Goal: Information Seeking & Learning: Learn about a topic

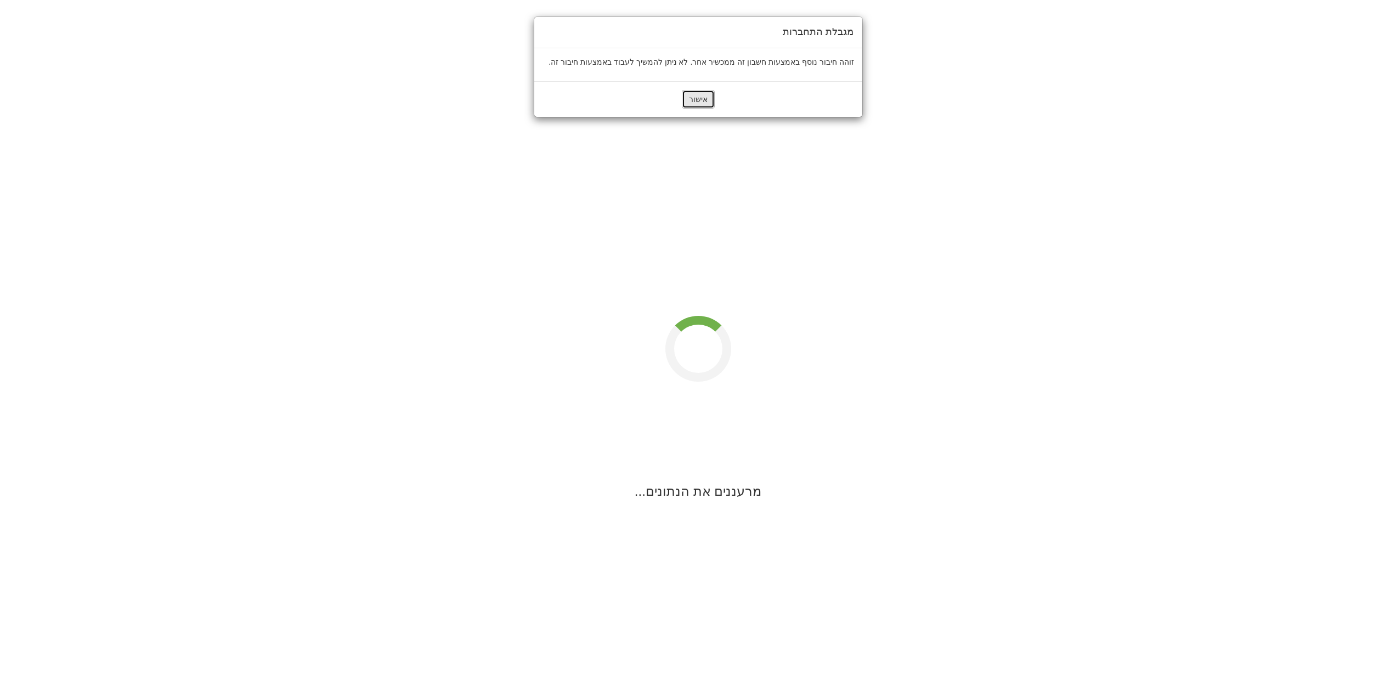
click at [700, 96] on button "אישור" at bounding box center [698, 99] width 33 height 19
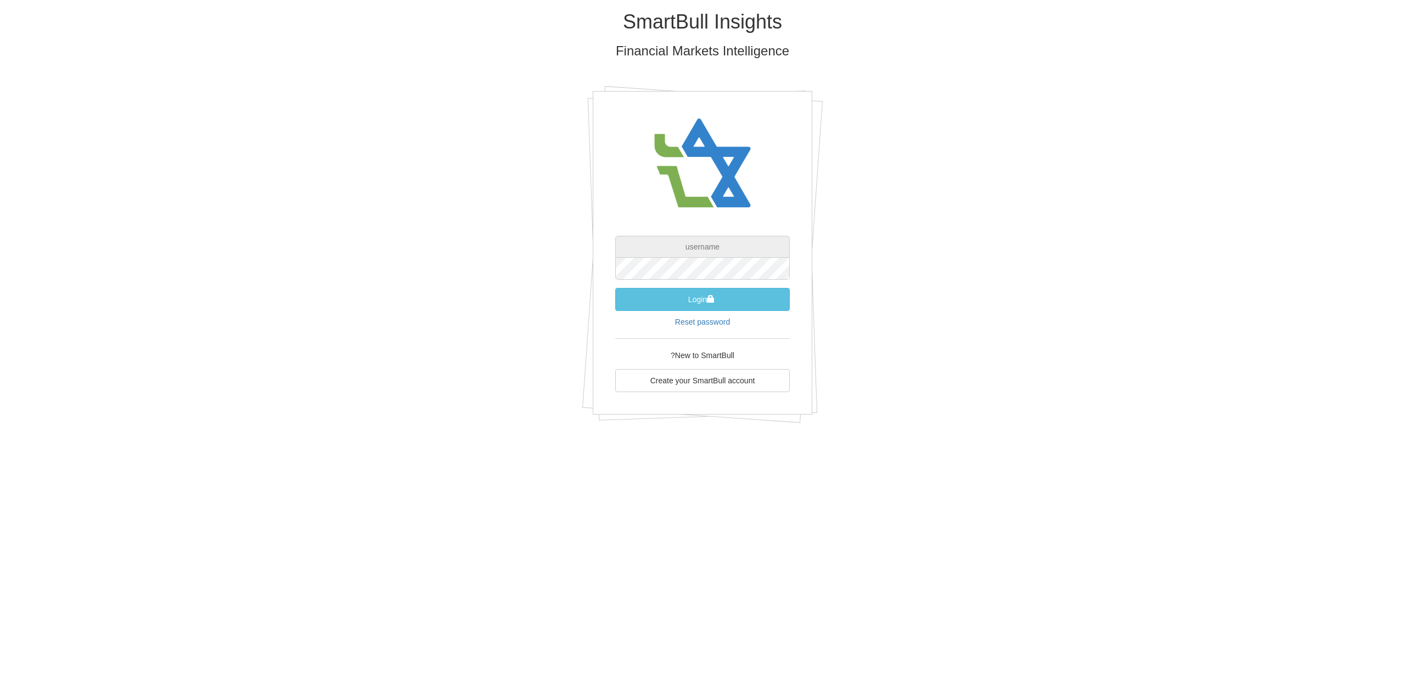
type input "[PERSON_NAME][EMAIL_ADDRESS][DOMAIN_NAME]"
click at [712, 304] on button "Login" at bounding box center [702, 299] width 174 height 23
click at [749, 313] on button "Login" at bounding box center [702, 310] width 174 height 23
click at [865, 300] on div "SmartBull Insights Financial Markets Intelligence peleg@leadercm.co.il Authenti…" at bounding box center [702, 226] width 642 height 453
click at [707, 330] on link "Reset password" at bounding box center [702, 333] width 55 height 9
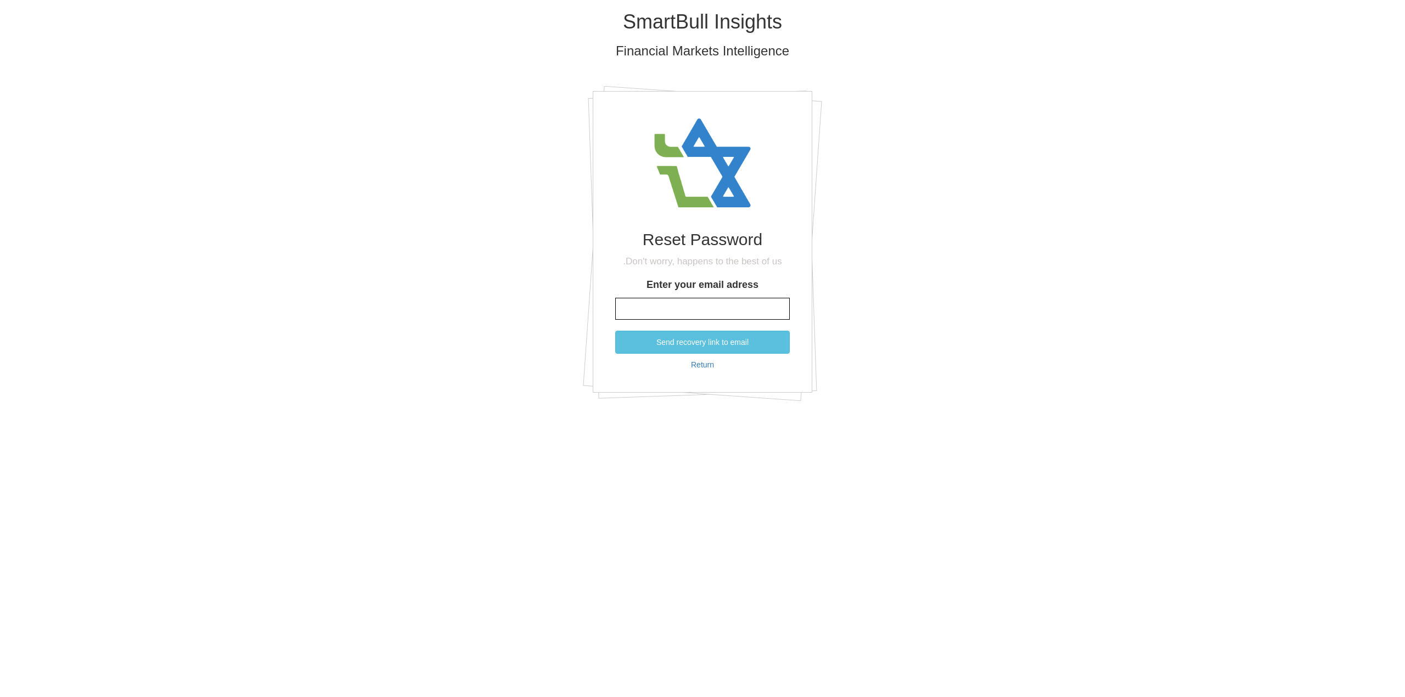
click at [758, 311] on input "Enter your email adress" at bounding box center [702, 309] width 174 height 22
type input "[PERSON_NAME][EMAIL_ADDRESS][DOMAIN_NAME]"
click at [731, 346] on button "Send recovery link to email" at bounding box center [702, 342] width 174 height 23
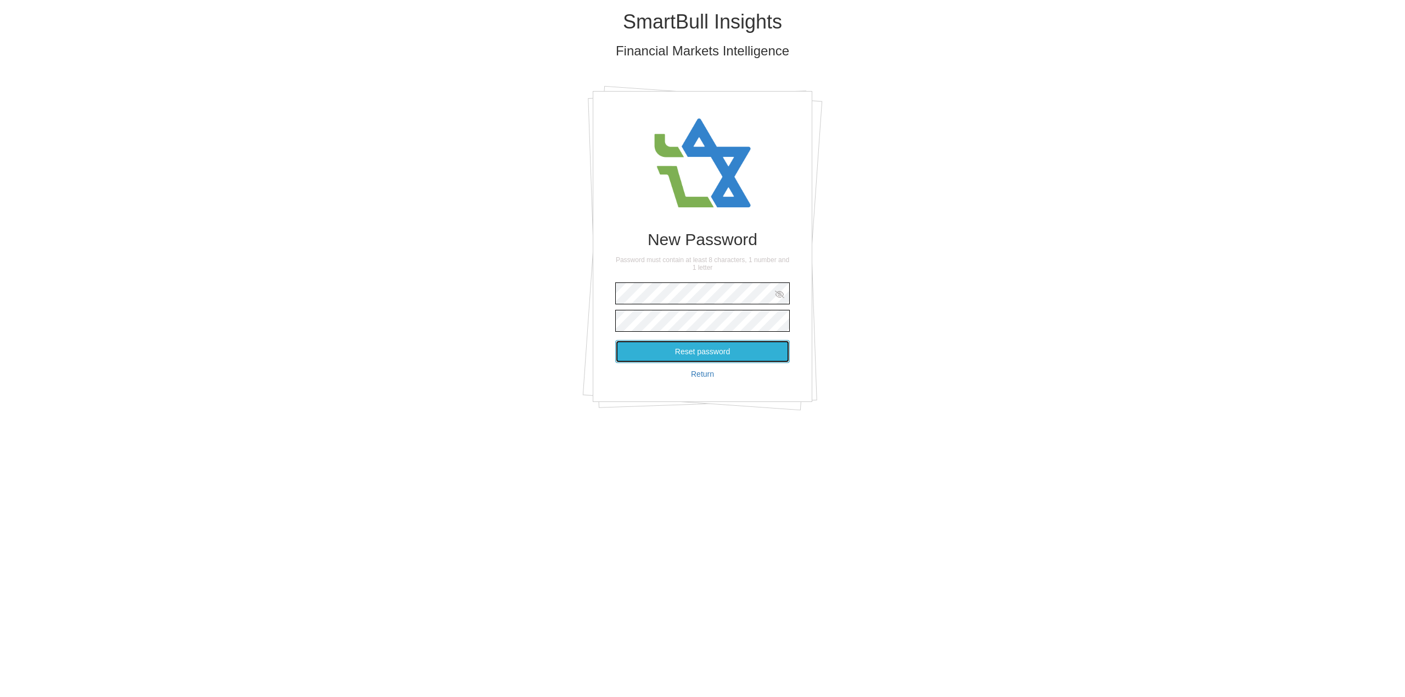
click at [650, 343] on button "Reset password" at bounding box center [702, 351] width 174 height 23
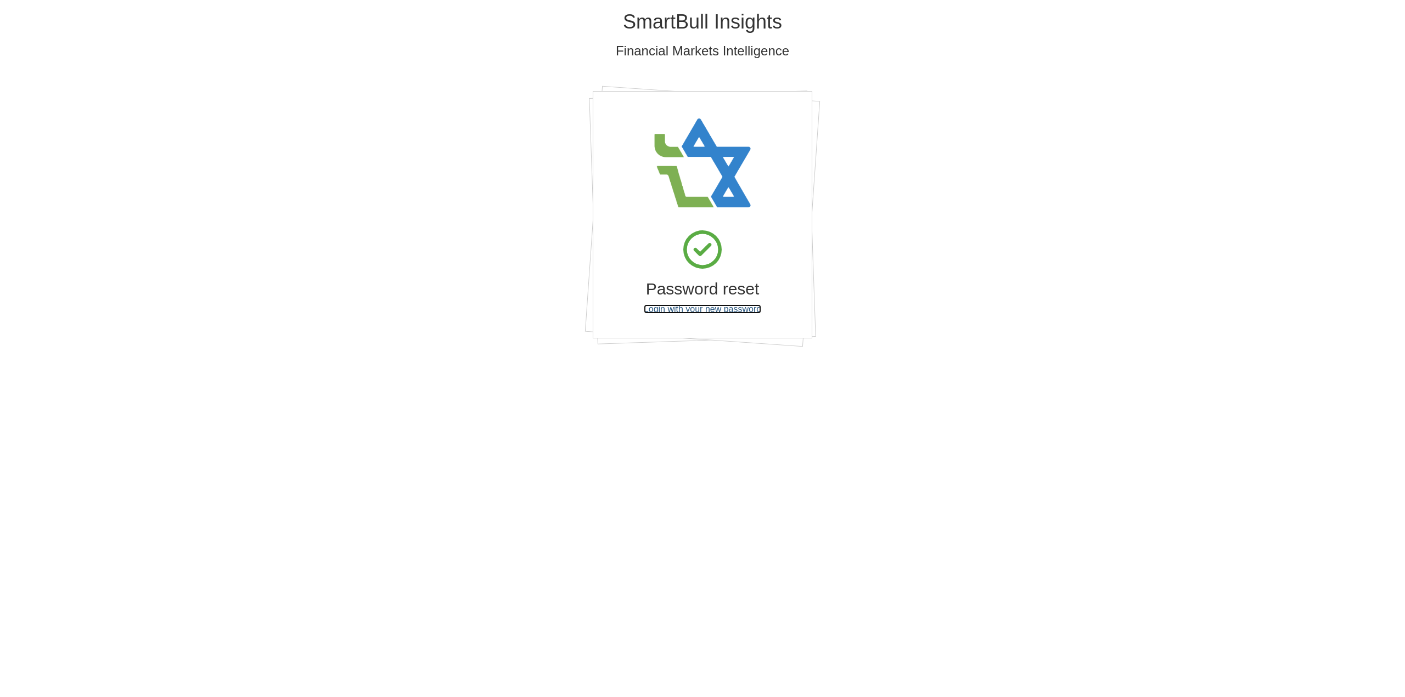
click at [727, 308] on link "Login with your new password" at bounding box center [702, 309] width 117 height 9
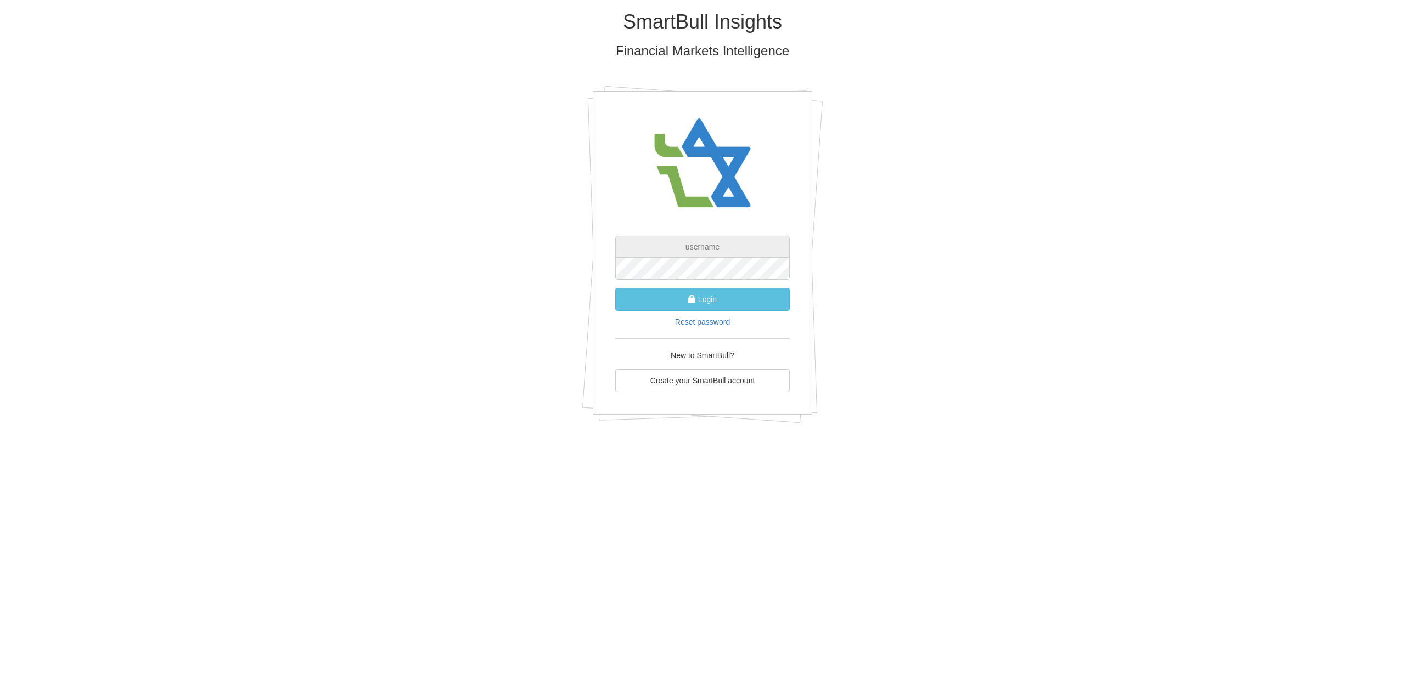
type input "[PERSON_NAME][EMAIL_ADDRESS][DOMAIN_NAME]"
click at [646, 311] on button "Login" at bounding box center [702, 299] width 174 height 23
click at [647, 305] on button "Login" at bounding box center [702, 299] width 174 height 23
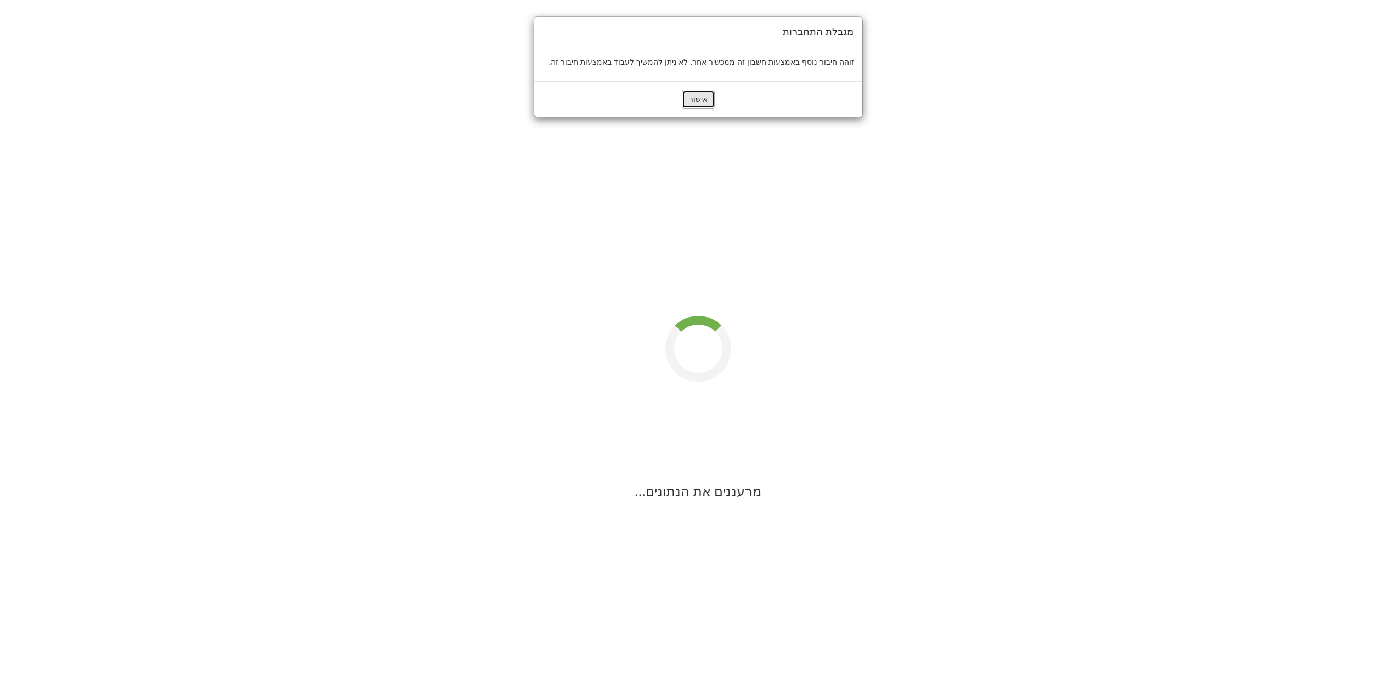
click at [701, 99] on button "אישור" at bounding box center [698, 99] width 33 height 19
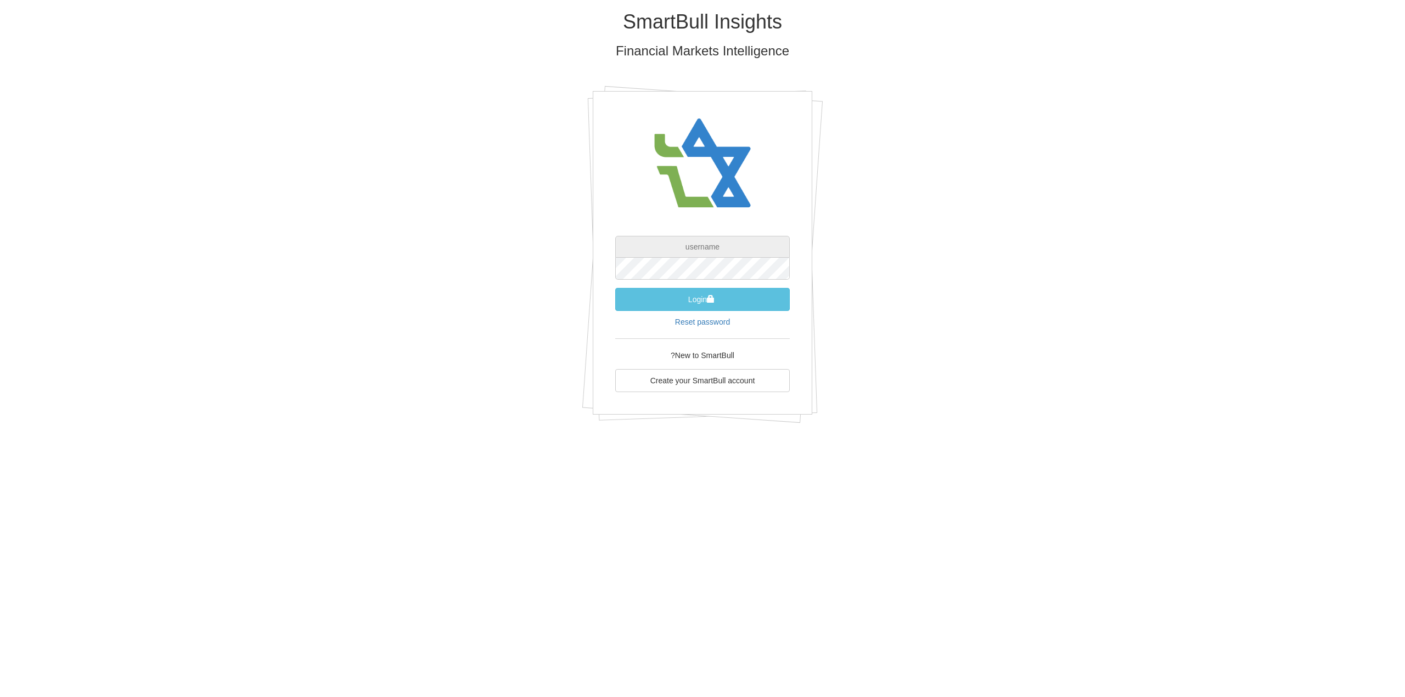
type input "[PERSON_NAME][EMAIL_ADDRESS][DOMAIN_NAME]"
click at [615, 288] on button "Login" at bounding box center [702, 299] width 174 height 23
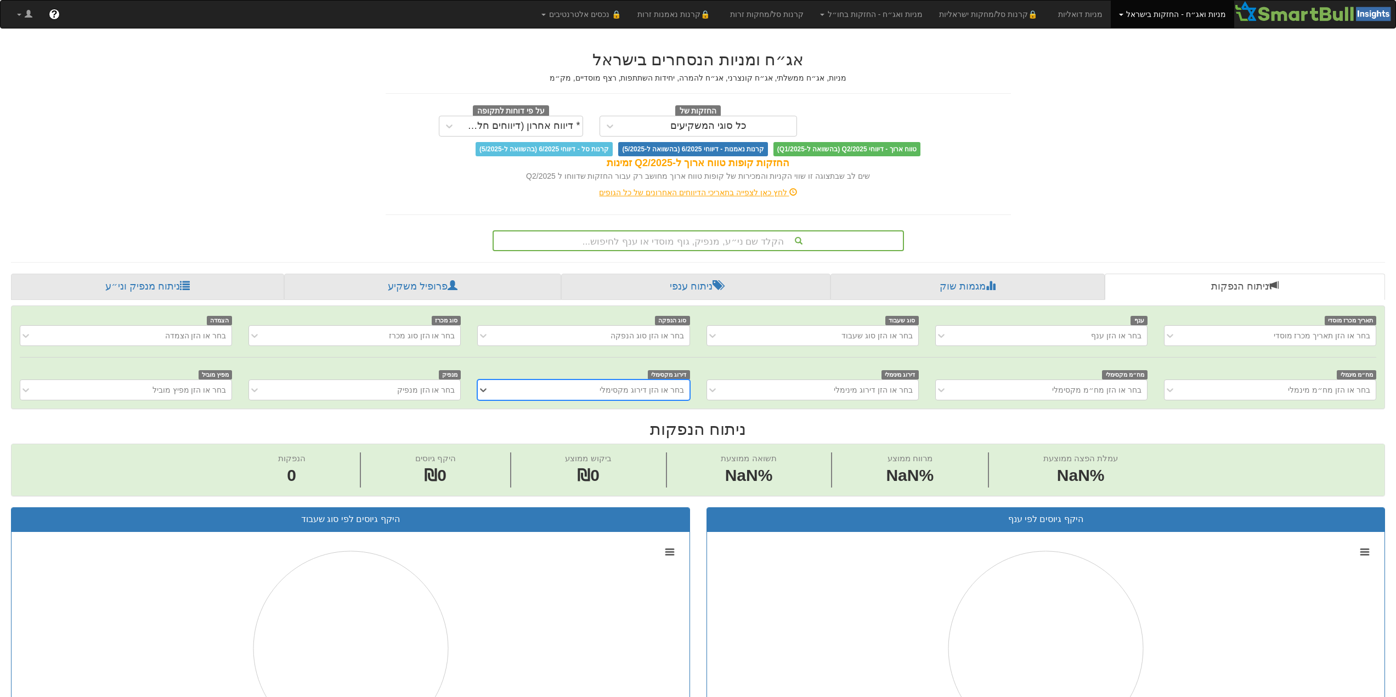
scroll to position [0, 8]
click at [686, 240] on div "הקלד שם ני״ע, מנפיק, גוף מוסדי או ענף לחיפוש..." at bounding box center [698, 241] width 409 height 19
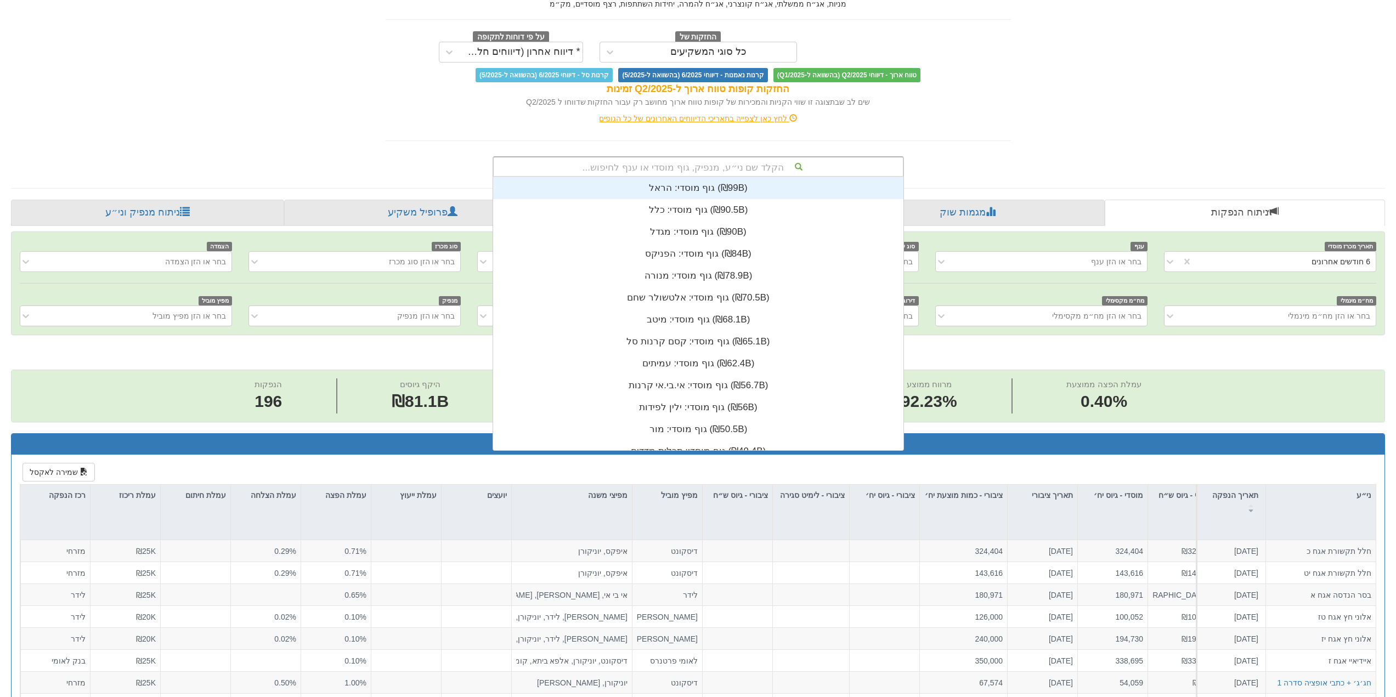
scroll to position [55, 0]
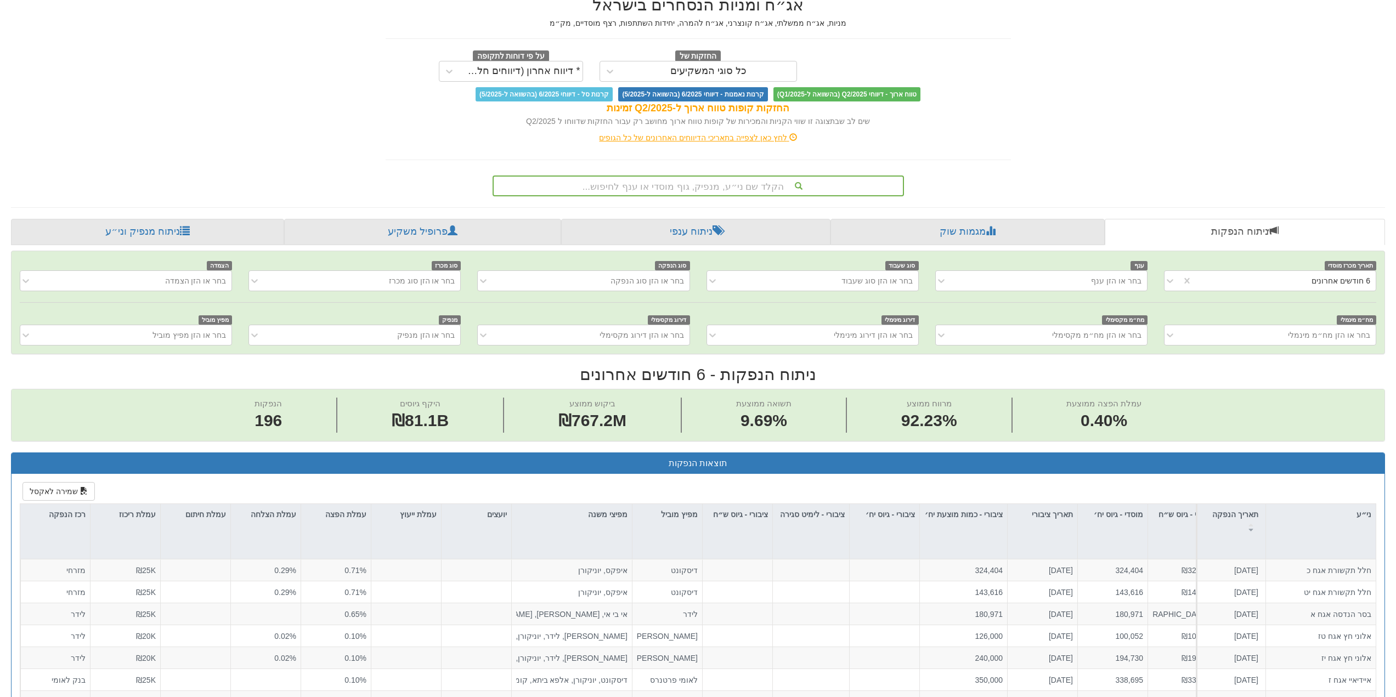
click at [1019, 173] on div "הקלד שם ני״ע, מנפיק, גוף מוסדי או ענף לחיפוש..." at bounding box center [698, 183] width 642 height 25
click at [781, 188] on div "הקלד שם ני״ע, מנפיק, גוף מוסדי או ענף לחיפוש..." at bounding box center [698, 186] width 409 height 19
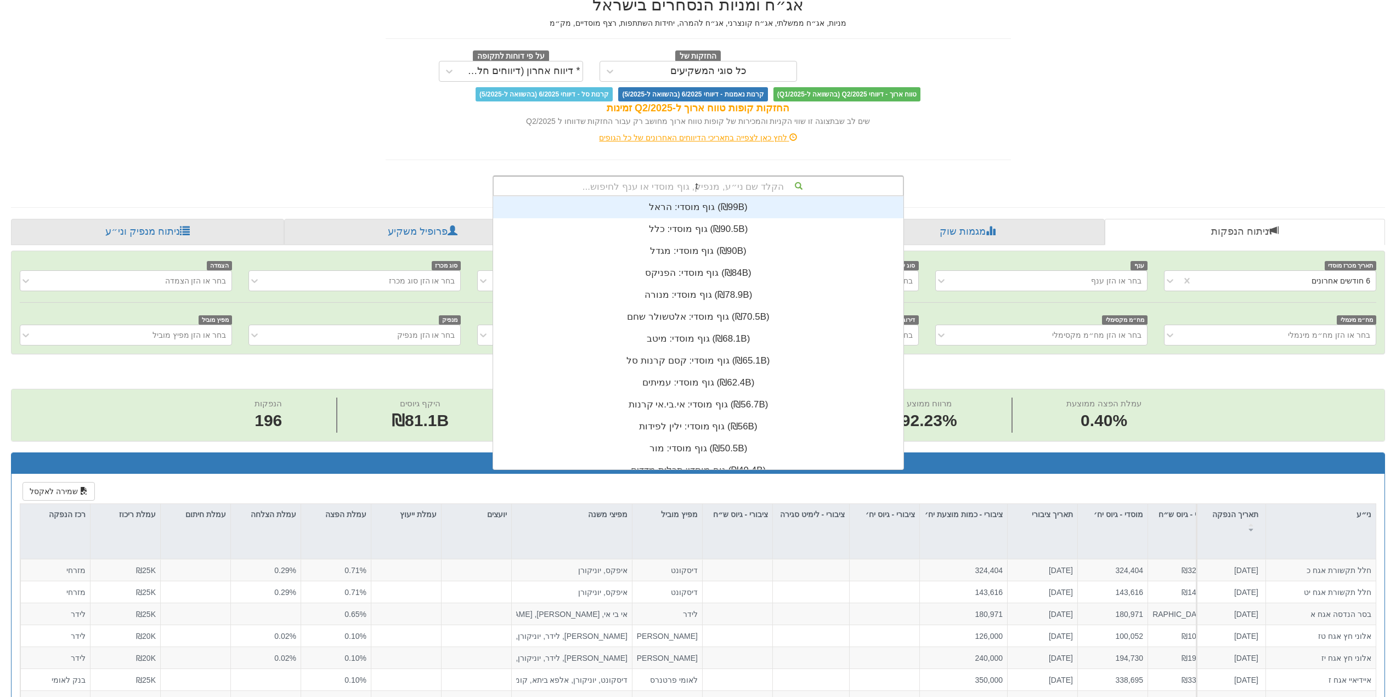
scroll to position [263, 0]
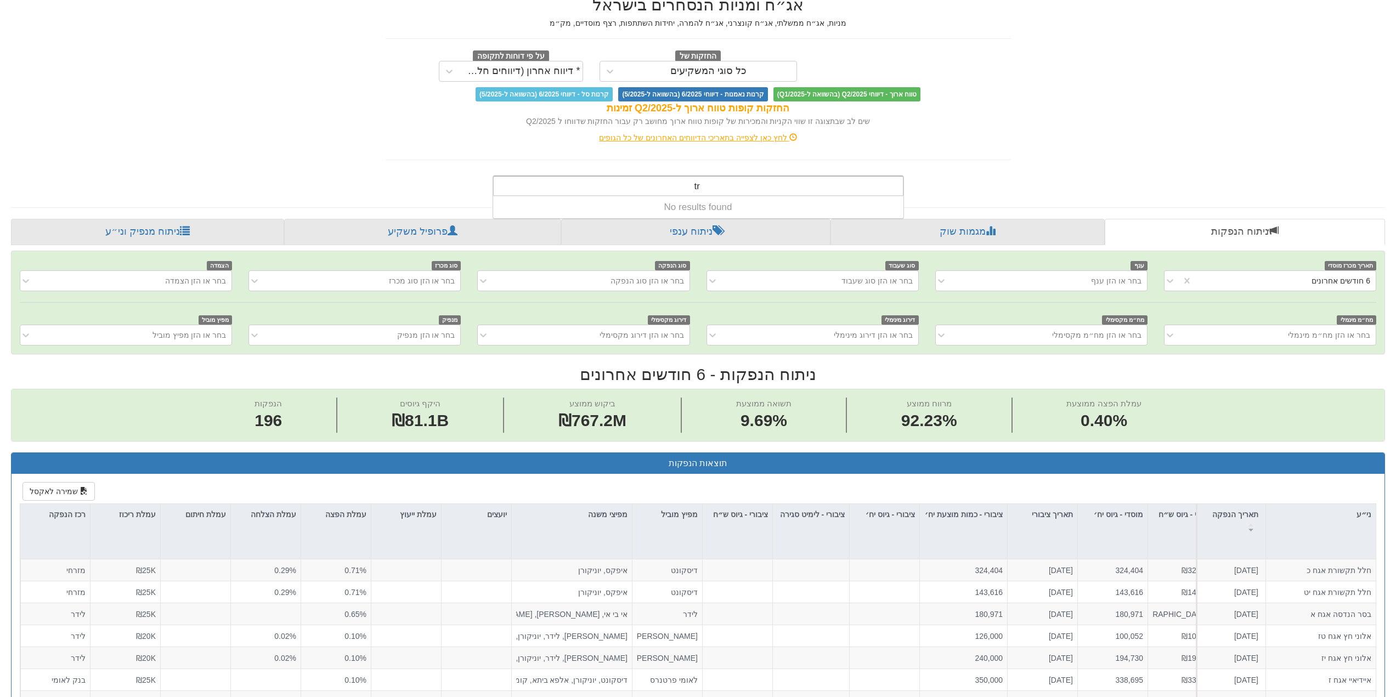
type input "t"
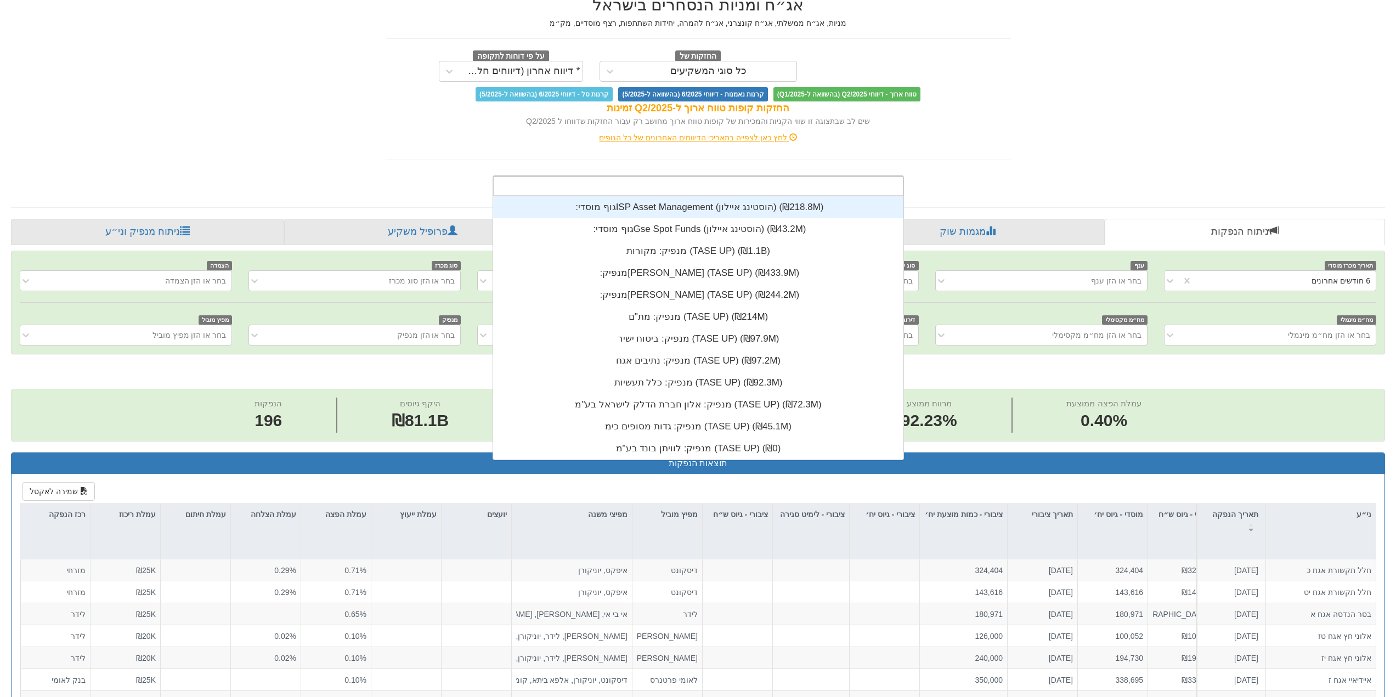
scroll to position [273, 0]
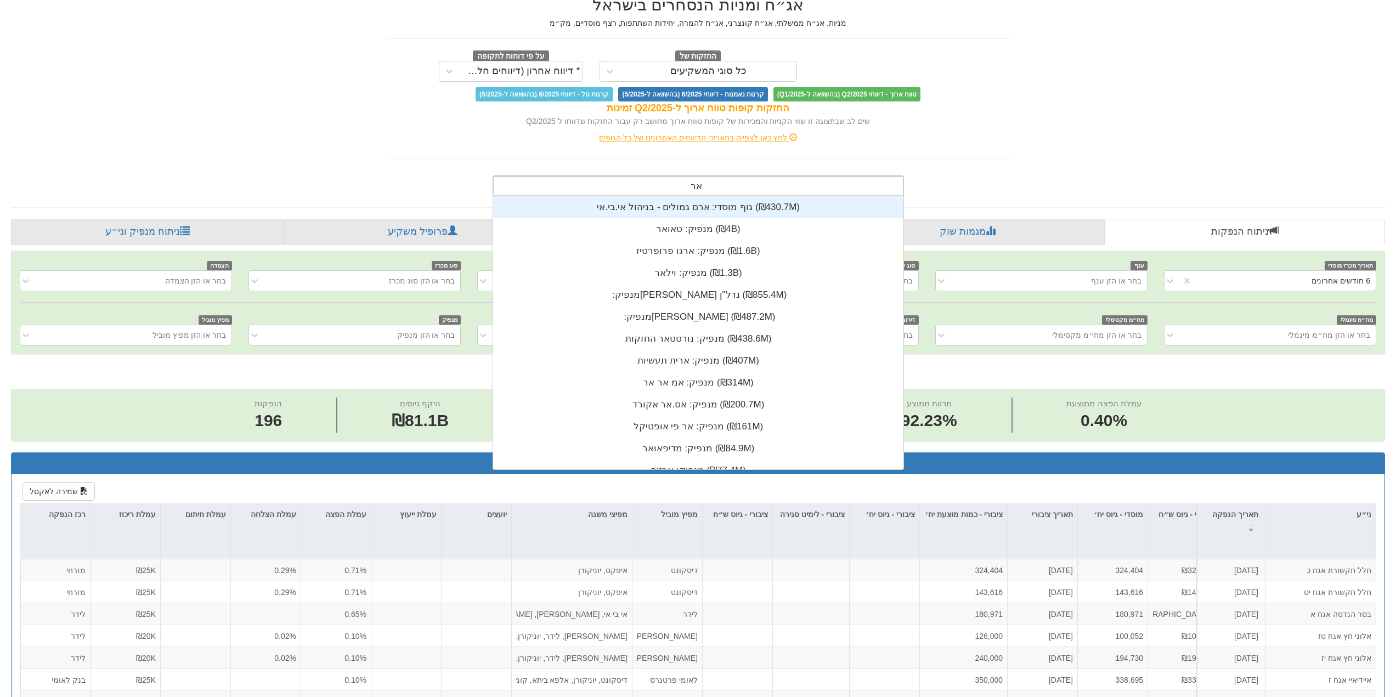
type input "[PERSON_NAME]"
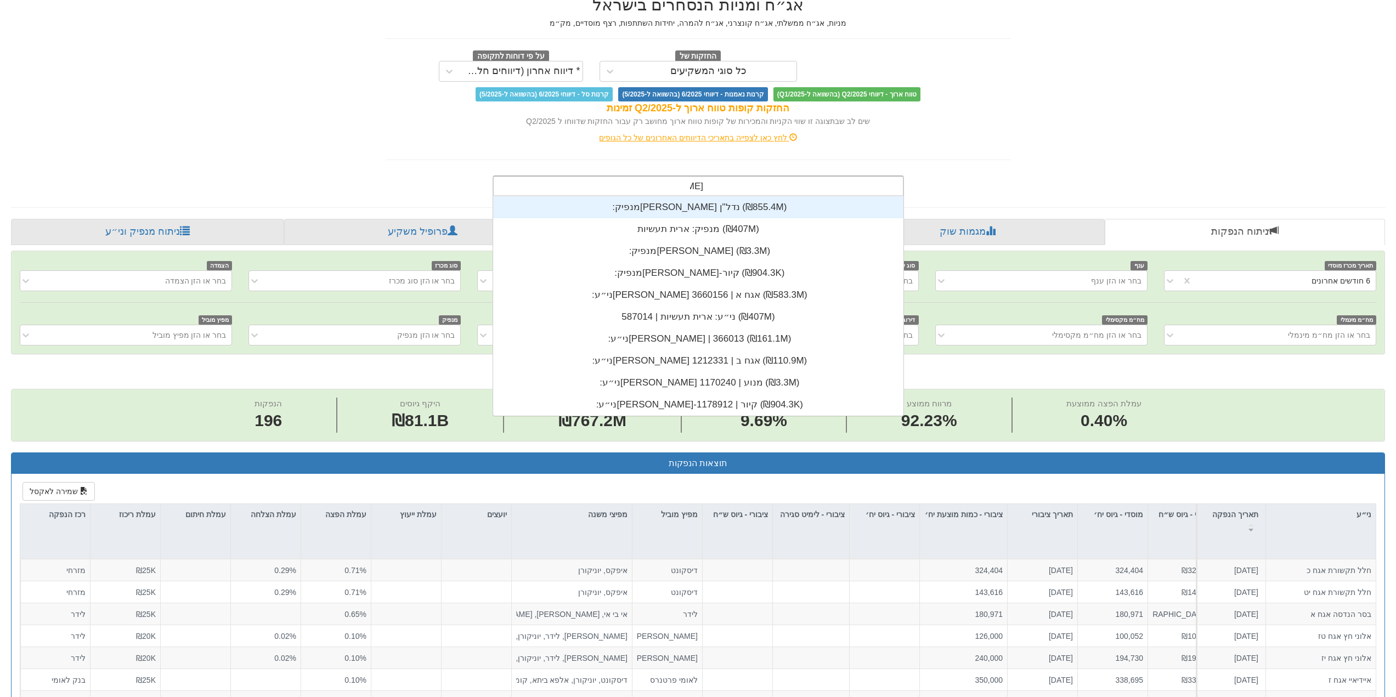
click at [763, 206] on div "מנפיק: ‏[PERSON_NAME] נדל"ן ‎(₪855.4M)‎" at bounding box center [698, 207] width 410 height 22
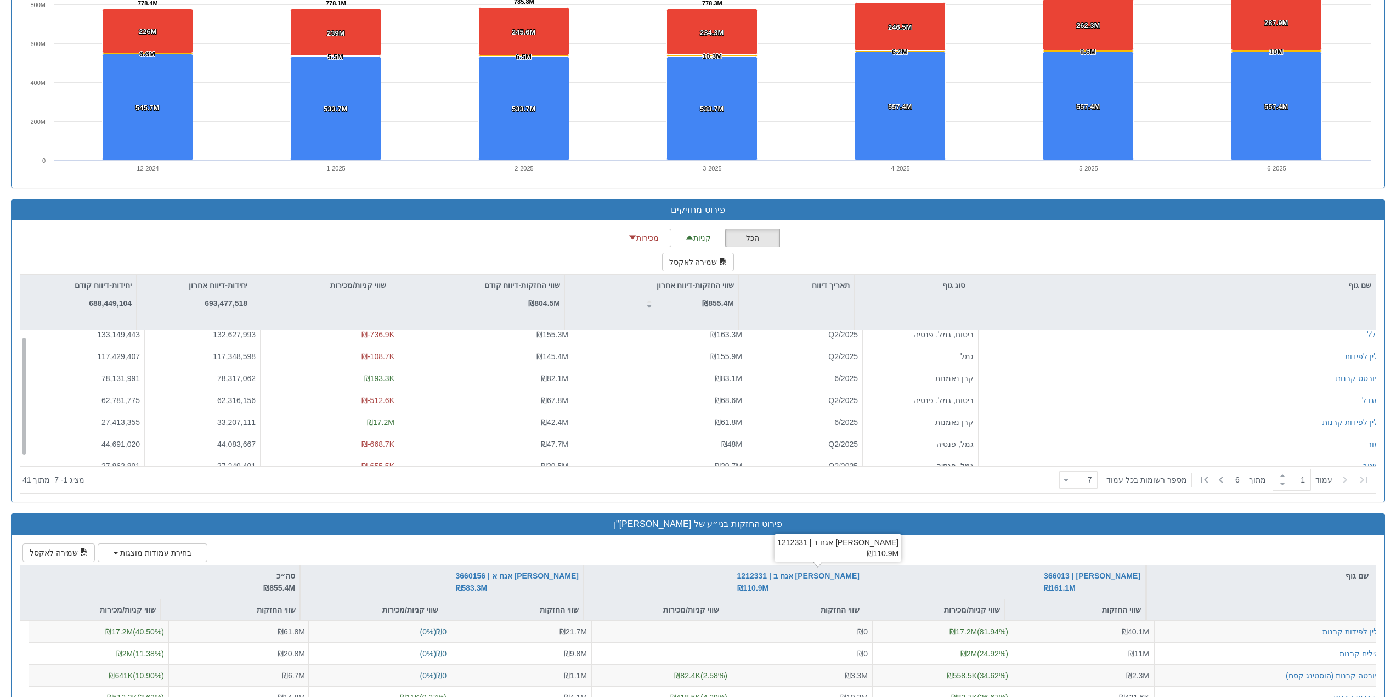
scroll to position [18, 0]
click at [280, 612] on div "שווי החזקות" at bounding box center [230, 610] width 139 height 21
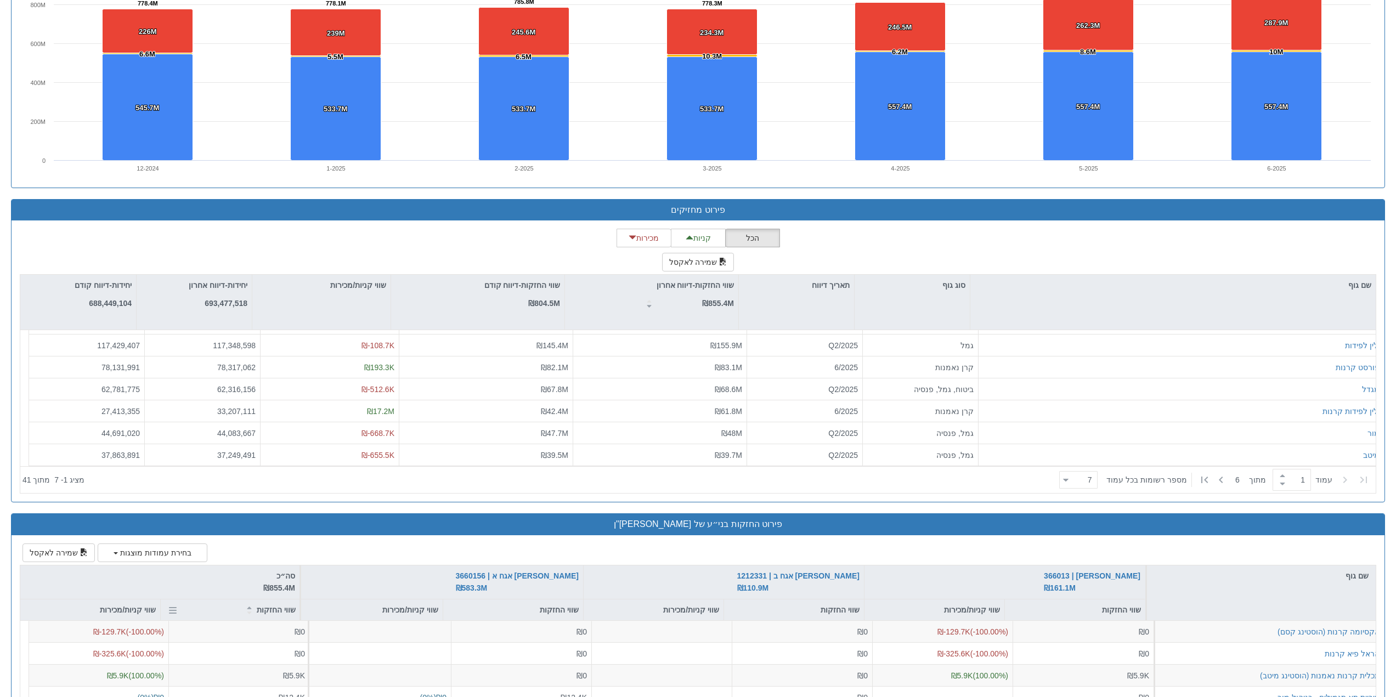
click at [285, 610] on div "שווי החזקות" at bounding box center [230, 610] width 139 height 21
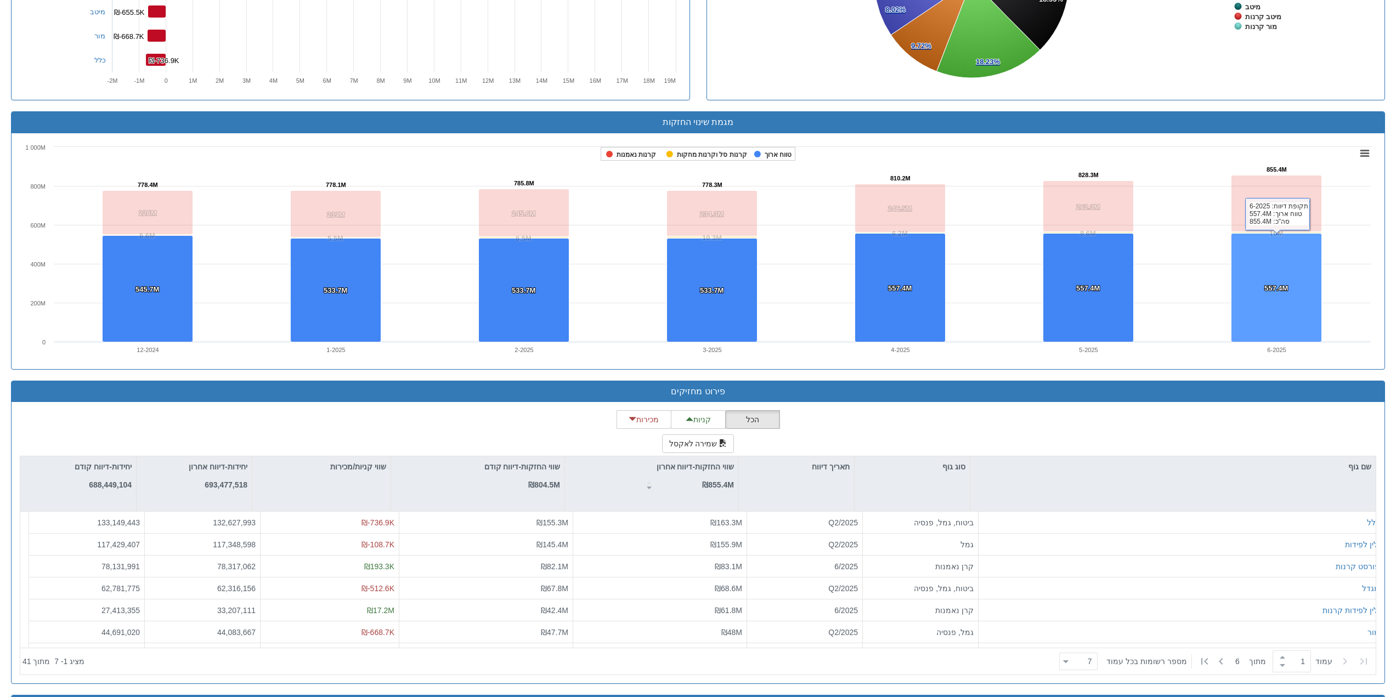
scroll to position [864, 0]
